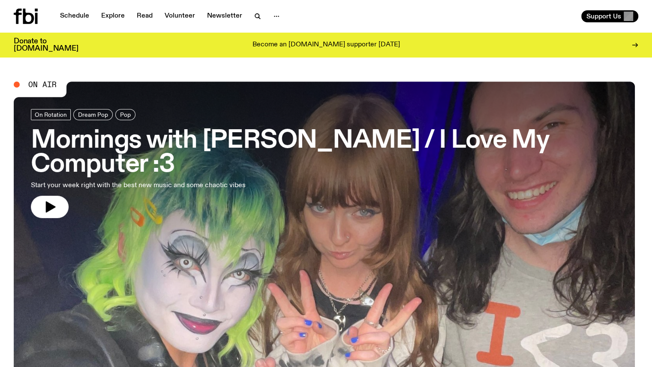
click at [114, 14] on link "Explore" at bounding box center [113, 16] width 34 height 12
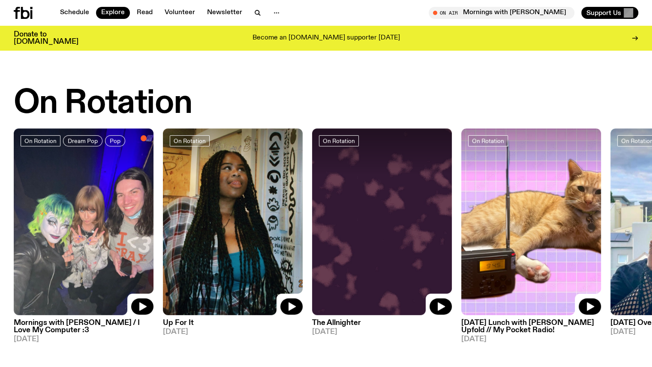
scroll to position [382, 0]
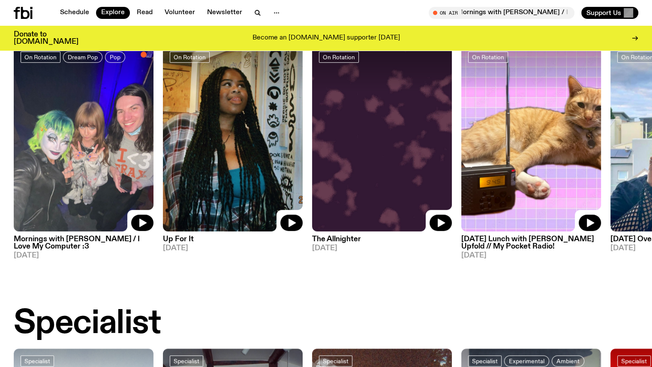
click at [285, 13] on div "Schedule Explore Read Volunteer Newsletter" at bounding box center [168, 13] width 309 height 12
click at [256, 11] on icon "button" at bounding box center [258, 13] width 10 height 10
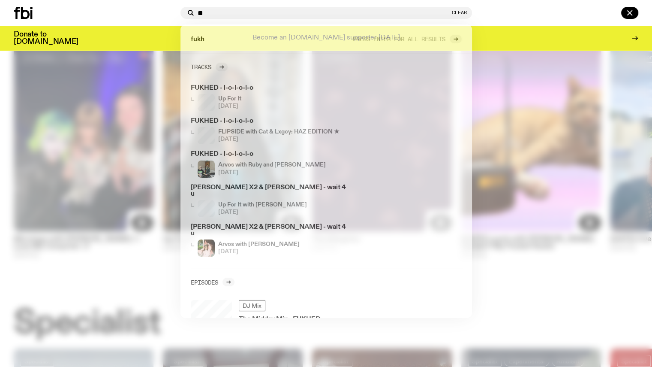
type input "*"
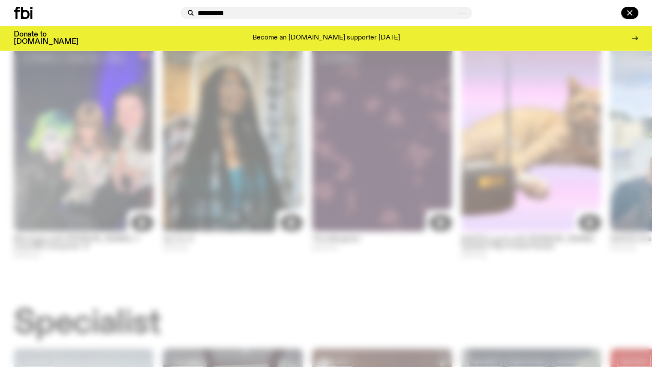
type input "**********"
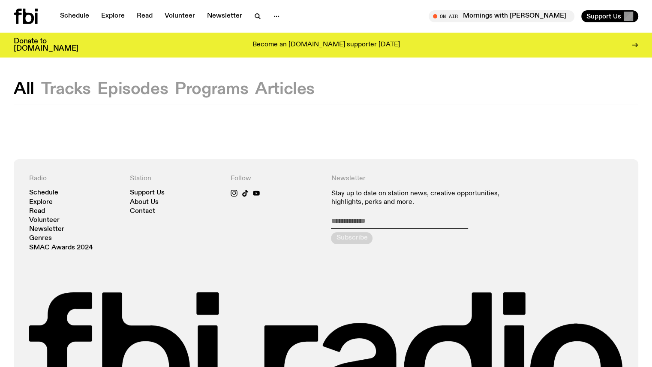
click at [97, 89] on button "Tracks" at bounding box center [132, 88] width 71 height 15
click at [175, 90] on button "Episodes" at bounding box center [211, 88] width 73 height 15
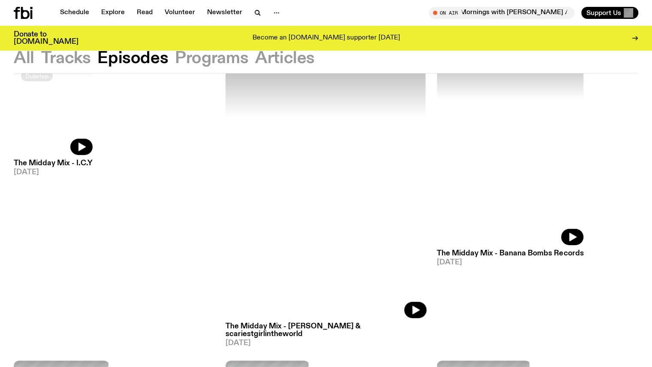
scroll to position [424, 0]
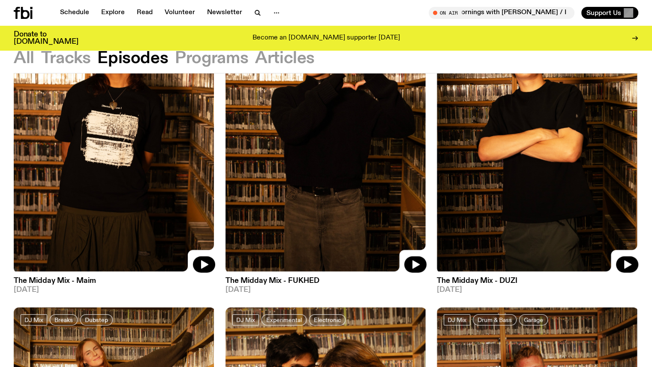
click at [317, 278] on h3 "The Midday Mix - FUKHED" at bounding box center [327, 280] width 202 height 7
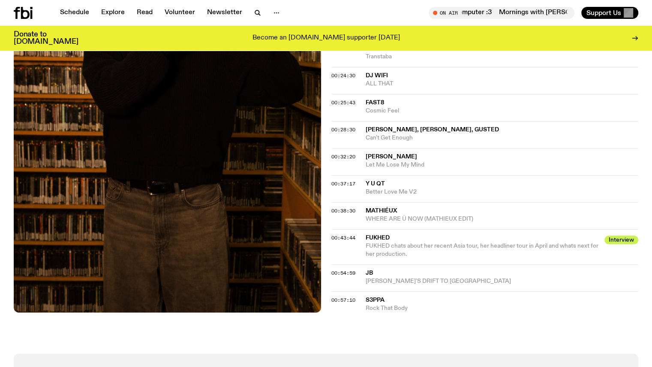
scroll to position [509, 0]
